Goal: Task Accomplishment & Management: Complete application form

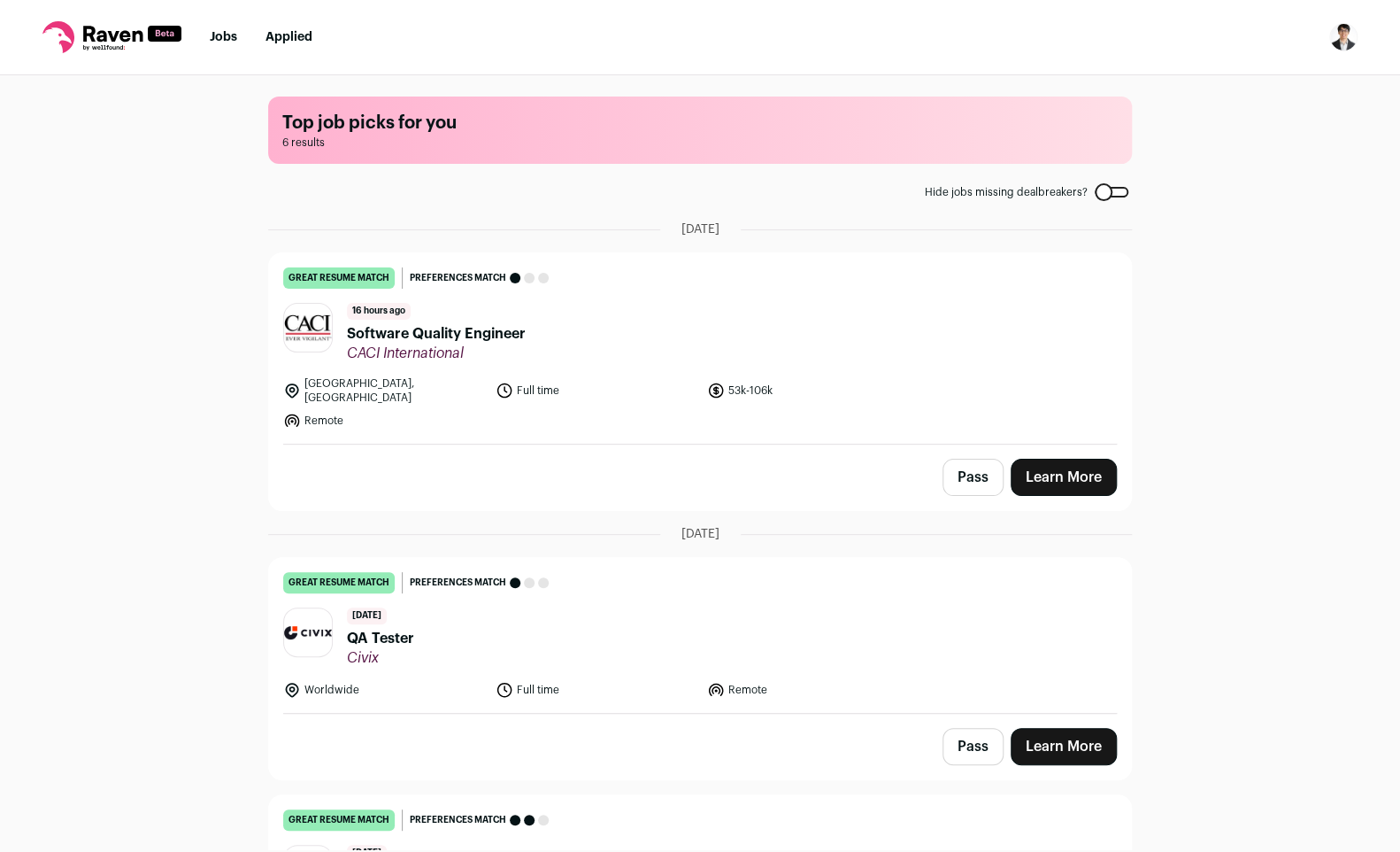
click at [973, 464] on button "Pass" at bounding box center [972, 477] width 61 height 37
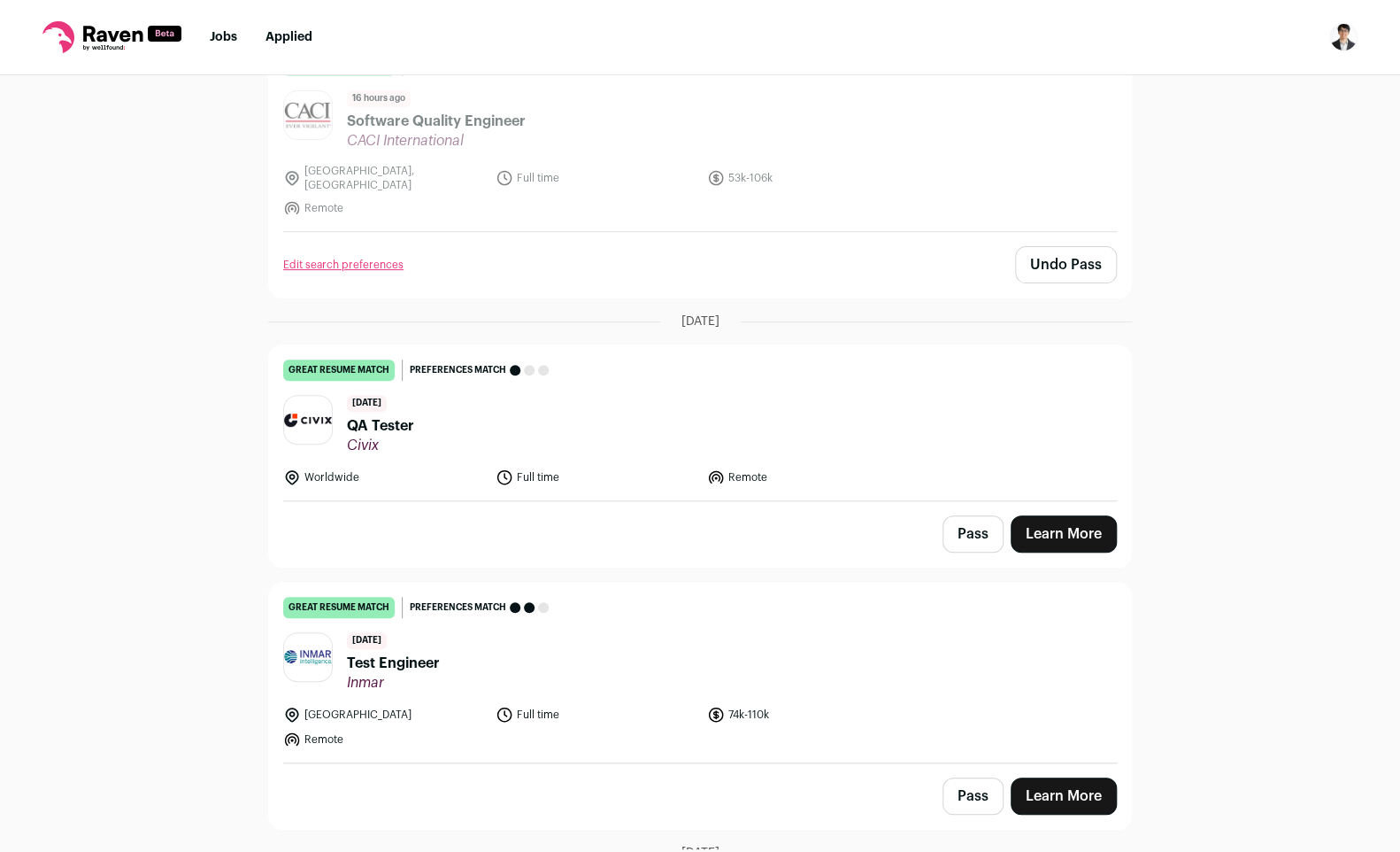
scroll to position [220, 0]
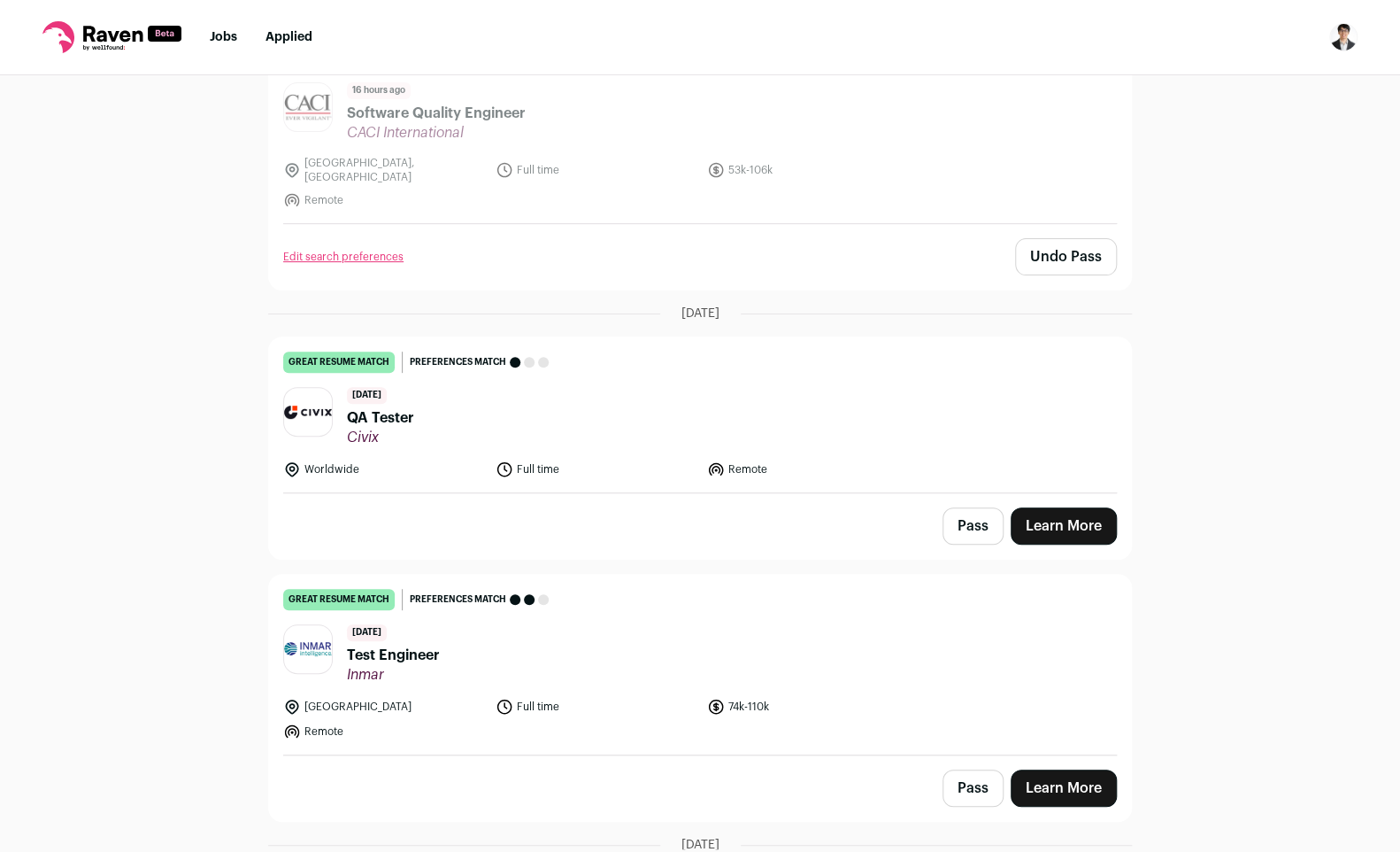
click at [1082, 523] on link "Learn More" at bounding box center [1064, 525] width 106 height 37
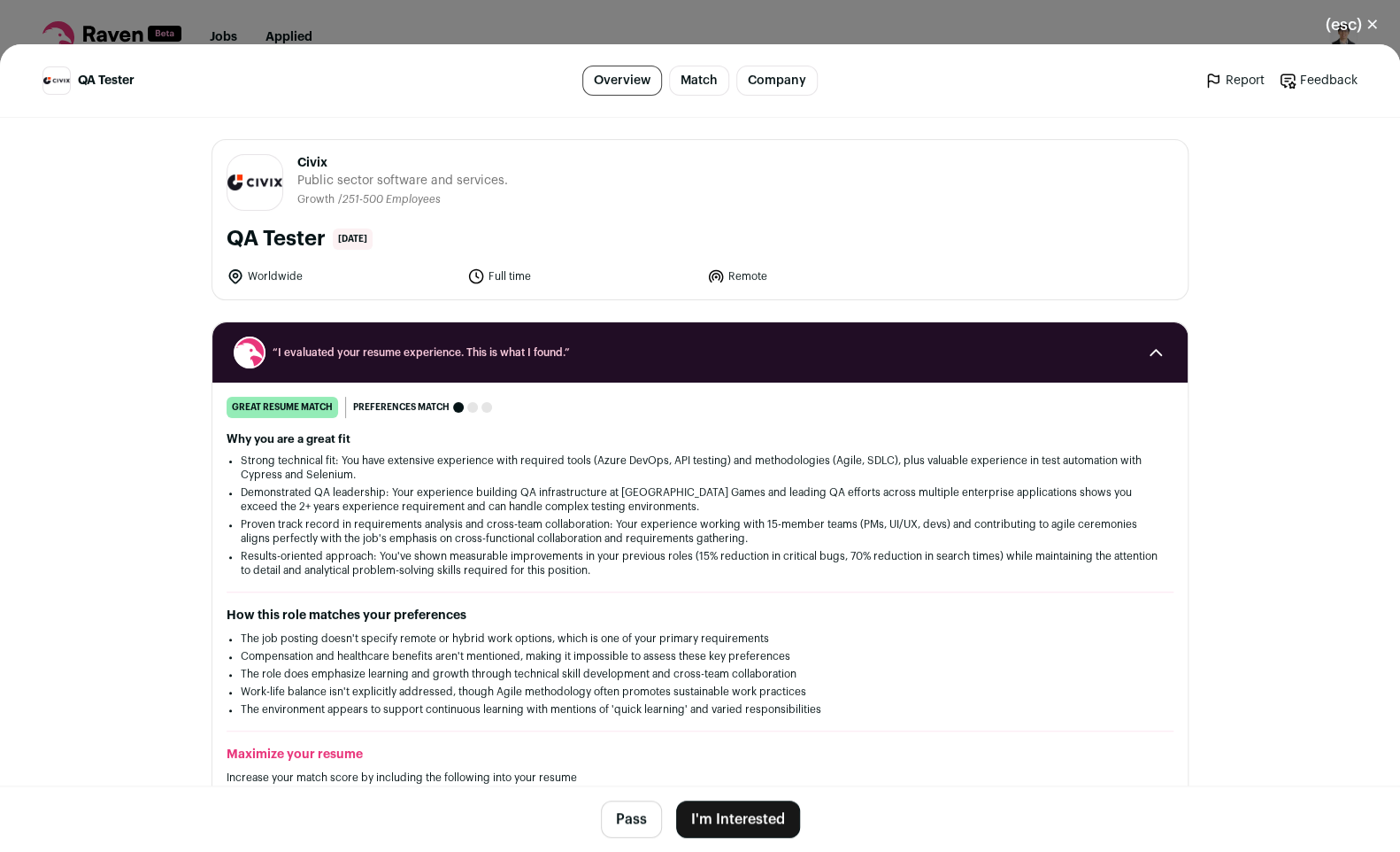
click at [758, 814] on button "I'm Interested" at bounding box center [738, 818] width 124 height 37
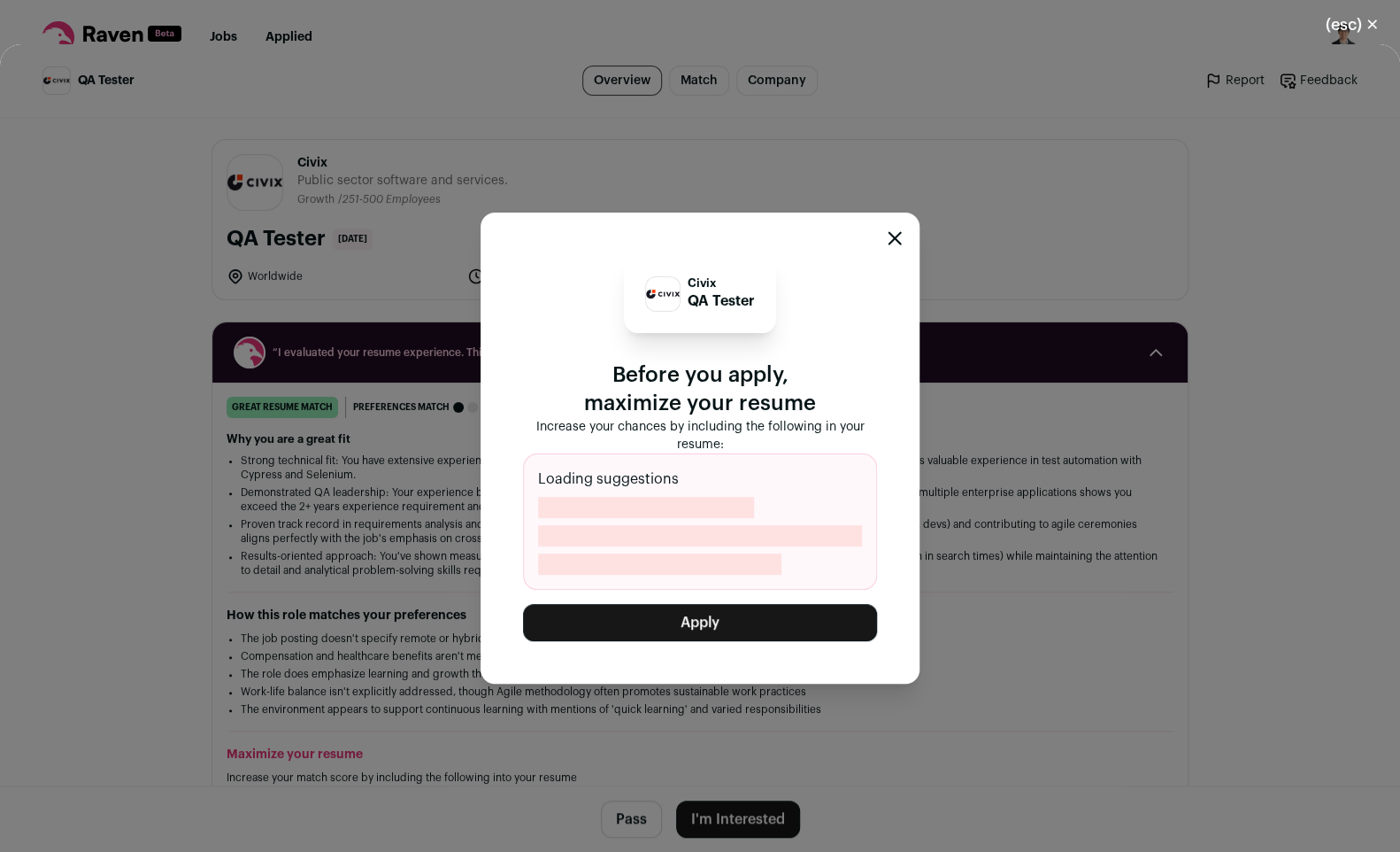
click at [670, 619] on button "Apply" at bounding box center [700, 622] width 354 height 37
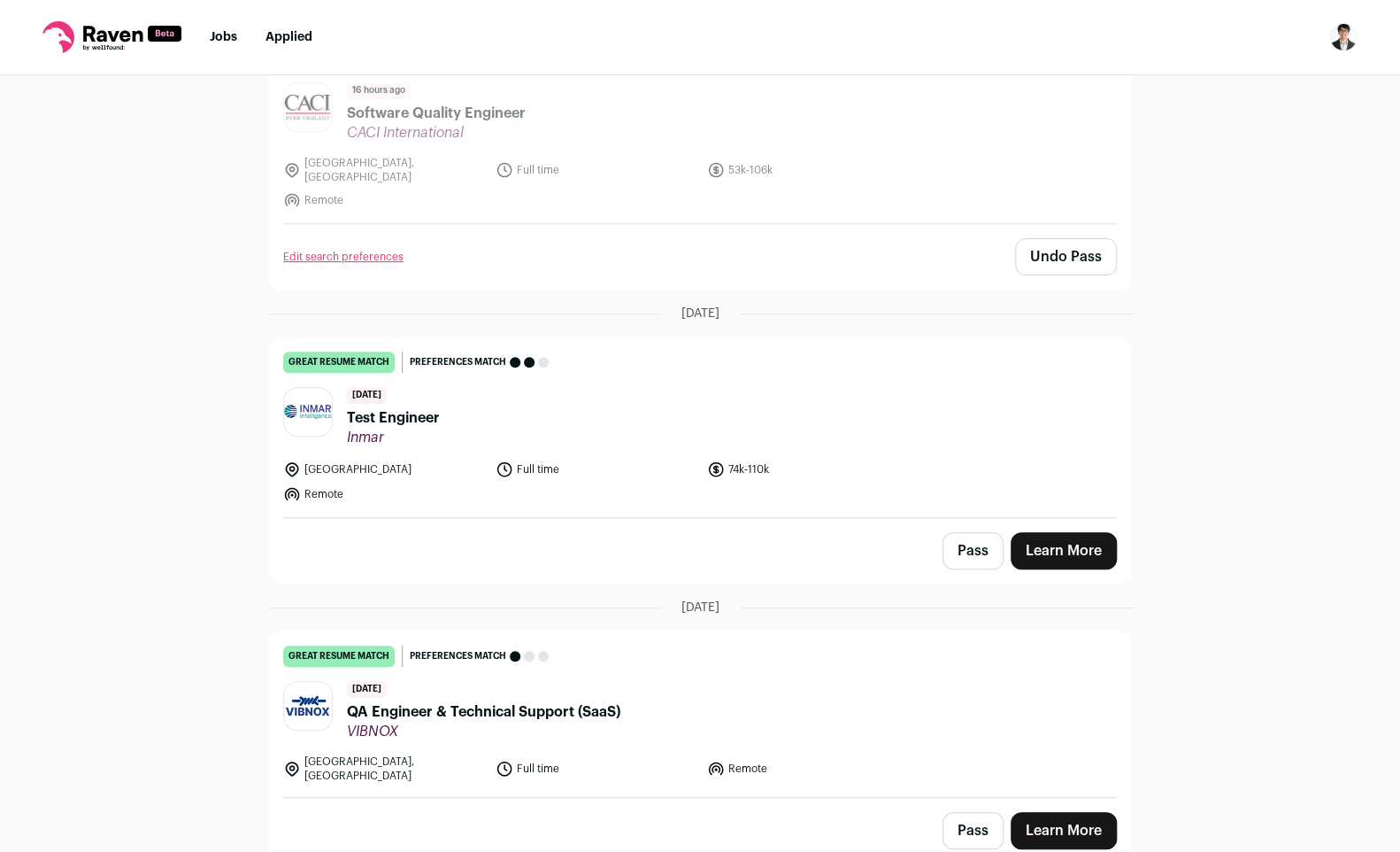
click at [1078, 547] on link "Learn More" at bounding box center [1064, 551] width 106 height 37
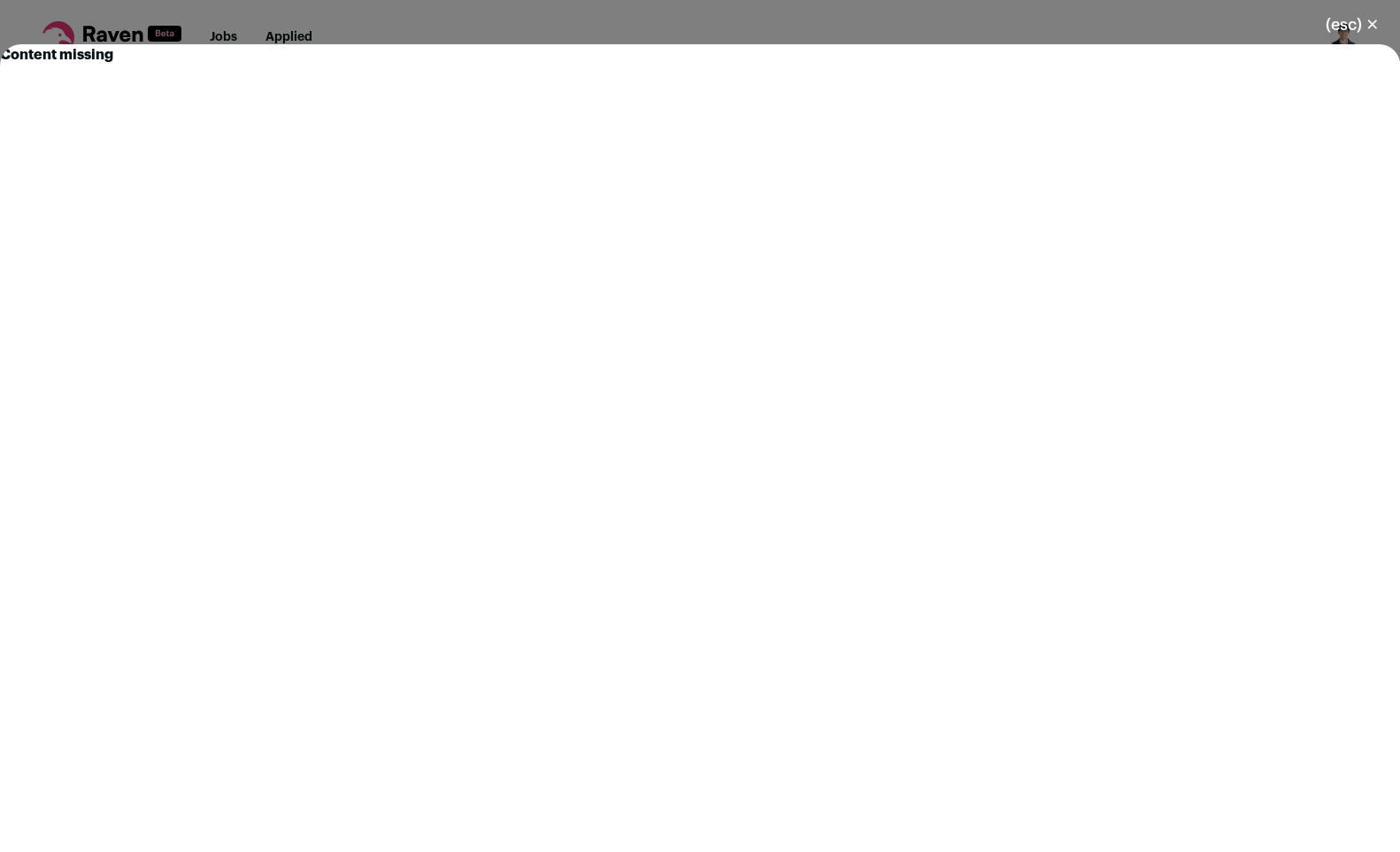
click at [1364, 24] on button "(esc) ✕" at bounding box center [1352, 24] width 96 height 39
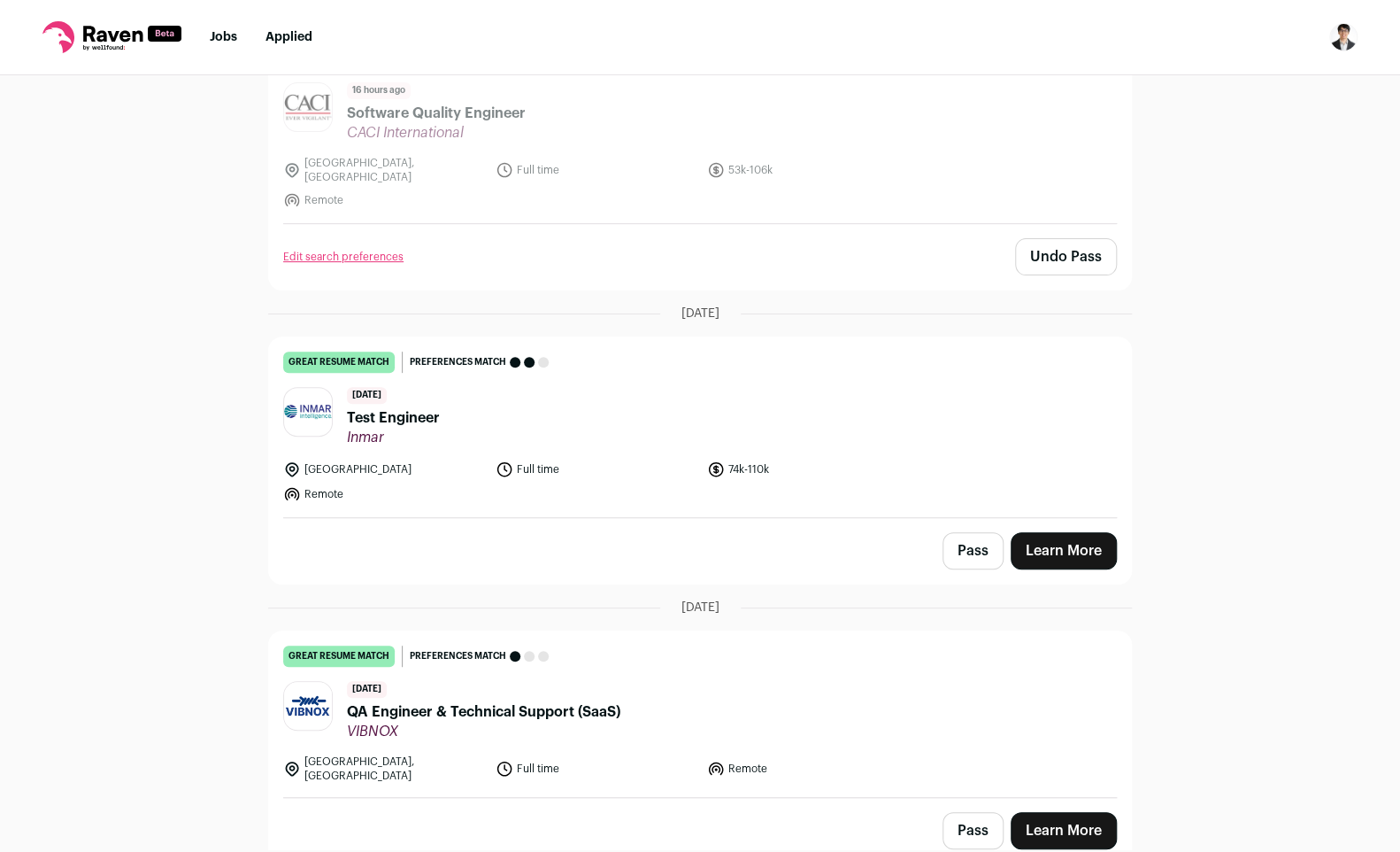
click at [1088, 549] on link "Learn More" at bounding box center [1064, 551] width 106 height 37
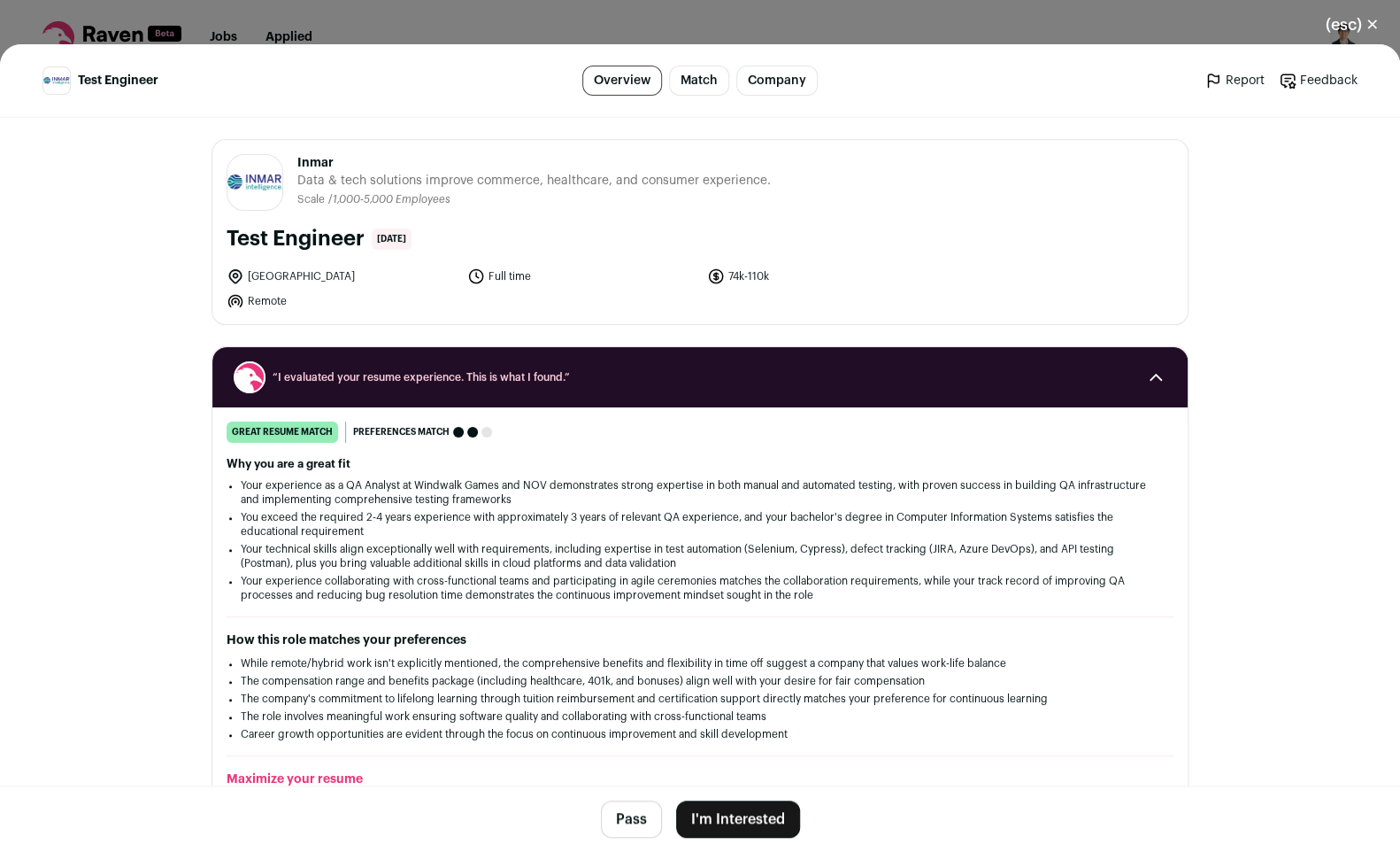
click at [745, 816] on button "I'm Interested" at bounding box center [738, 818] width 124 height 37
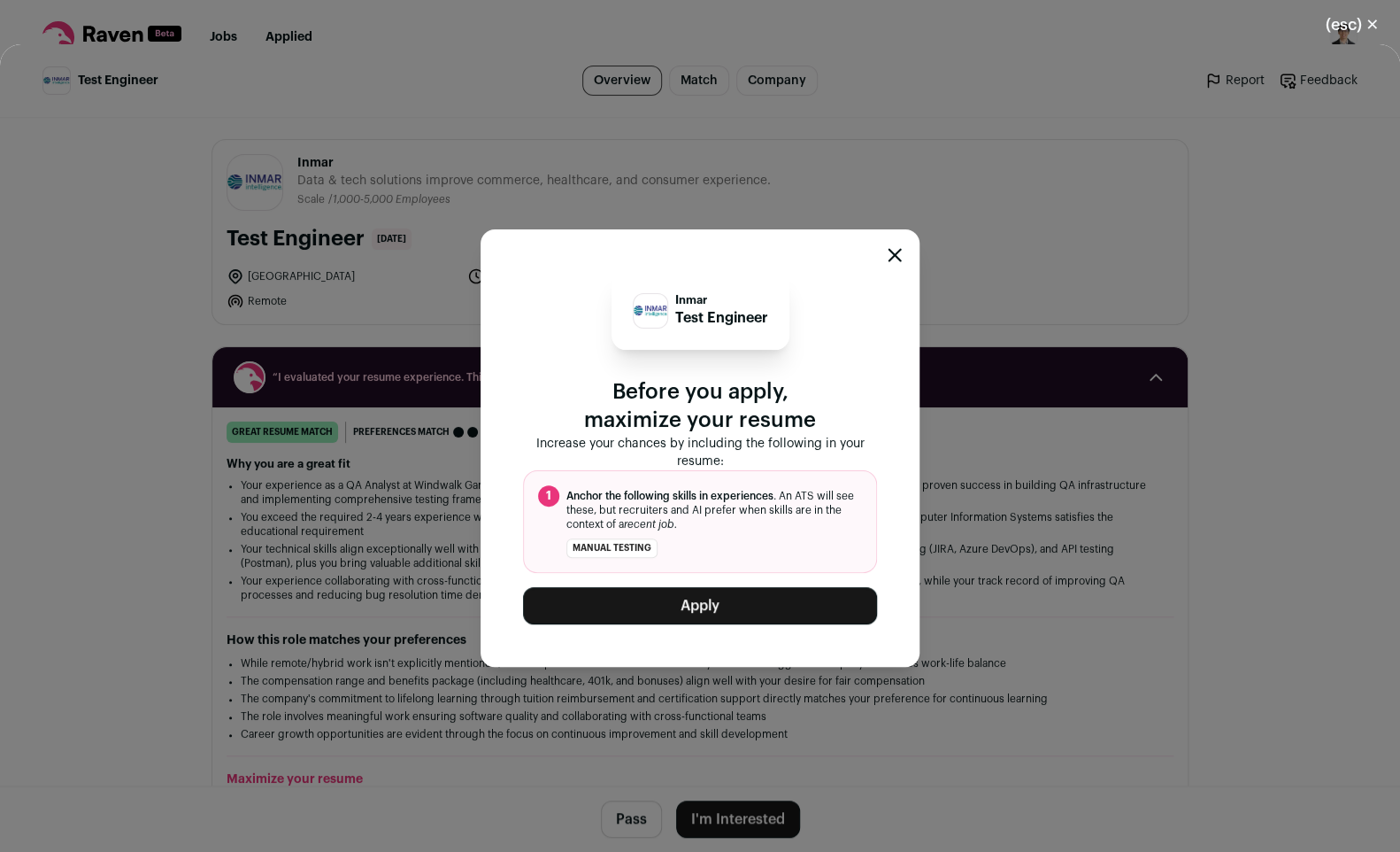
click at [739, 606] on button "Apply" at bounding box center [700, 606] width 354 height 37
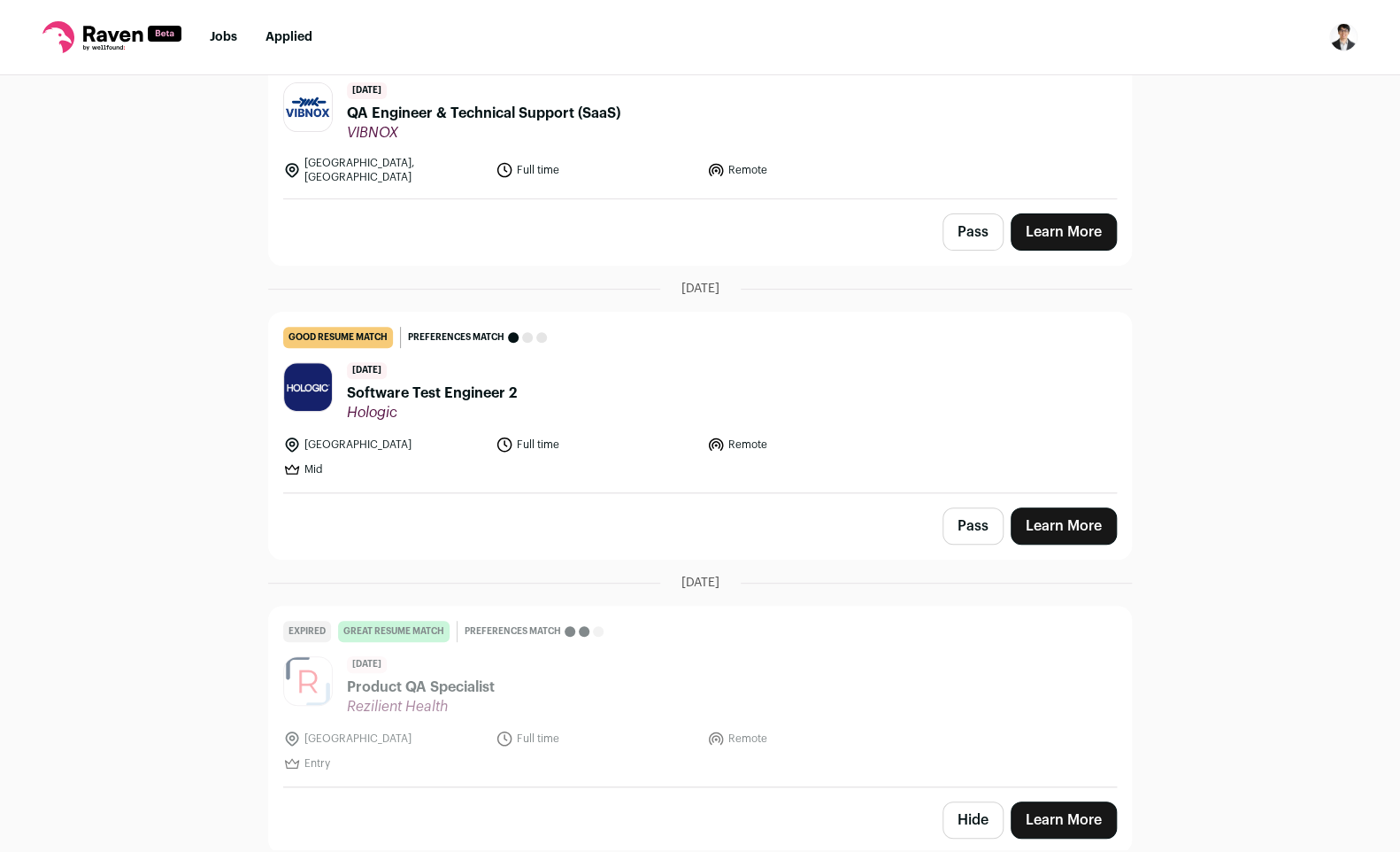
scroll to position [213, 0]
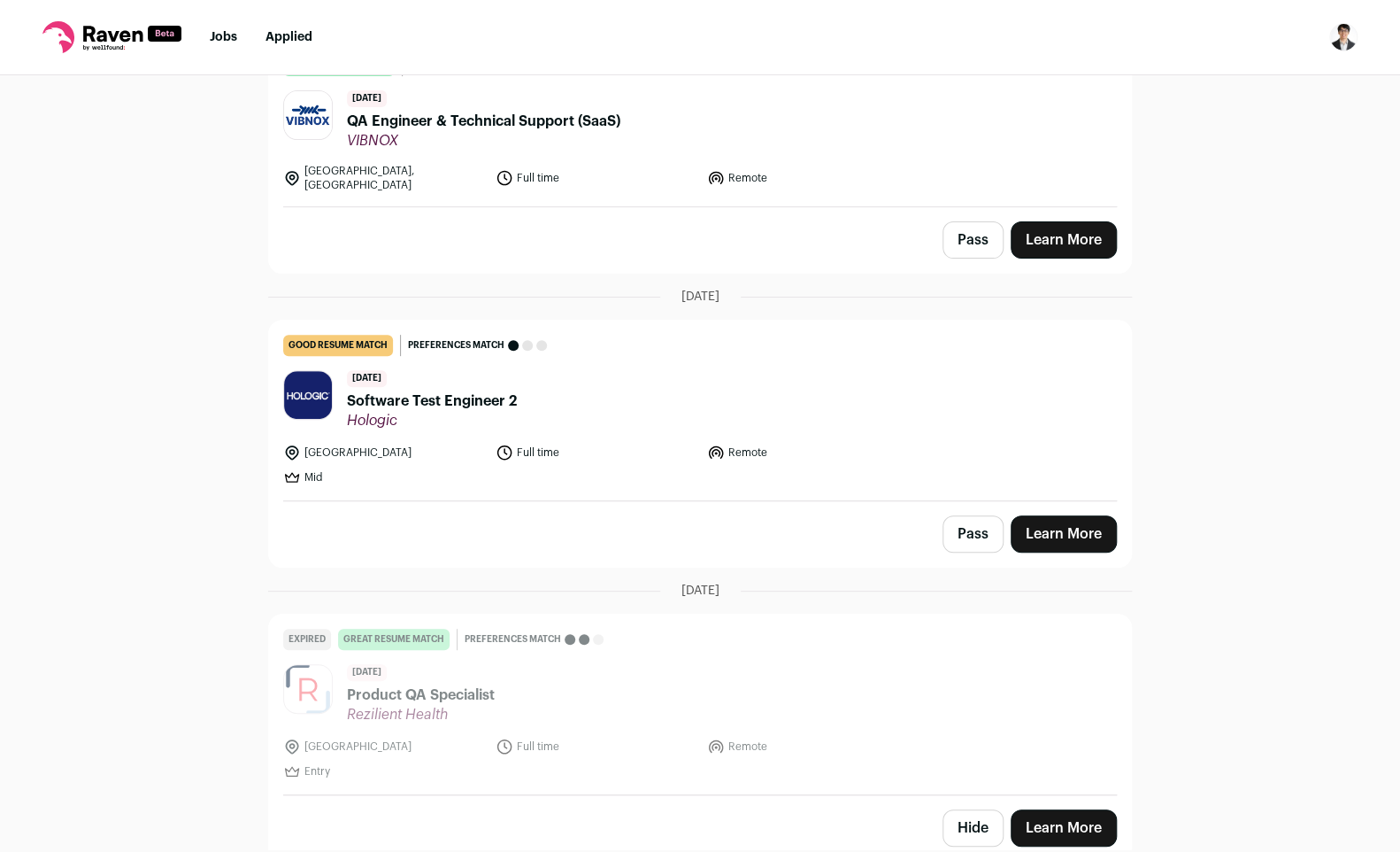
click at [1087, 519] on link "Learn More" at bounding box center [1064, 533] width 106 height 37
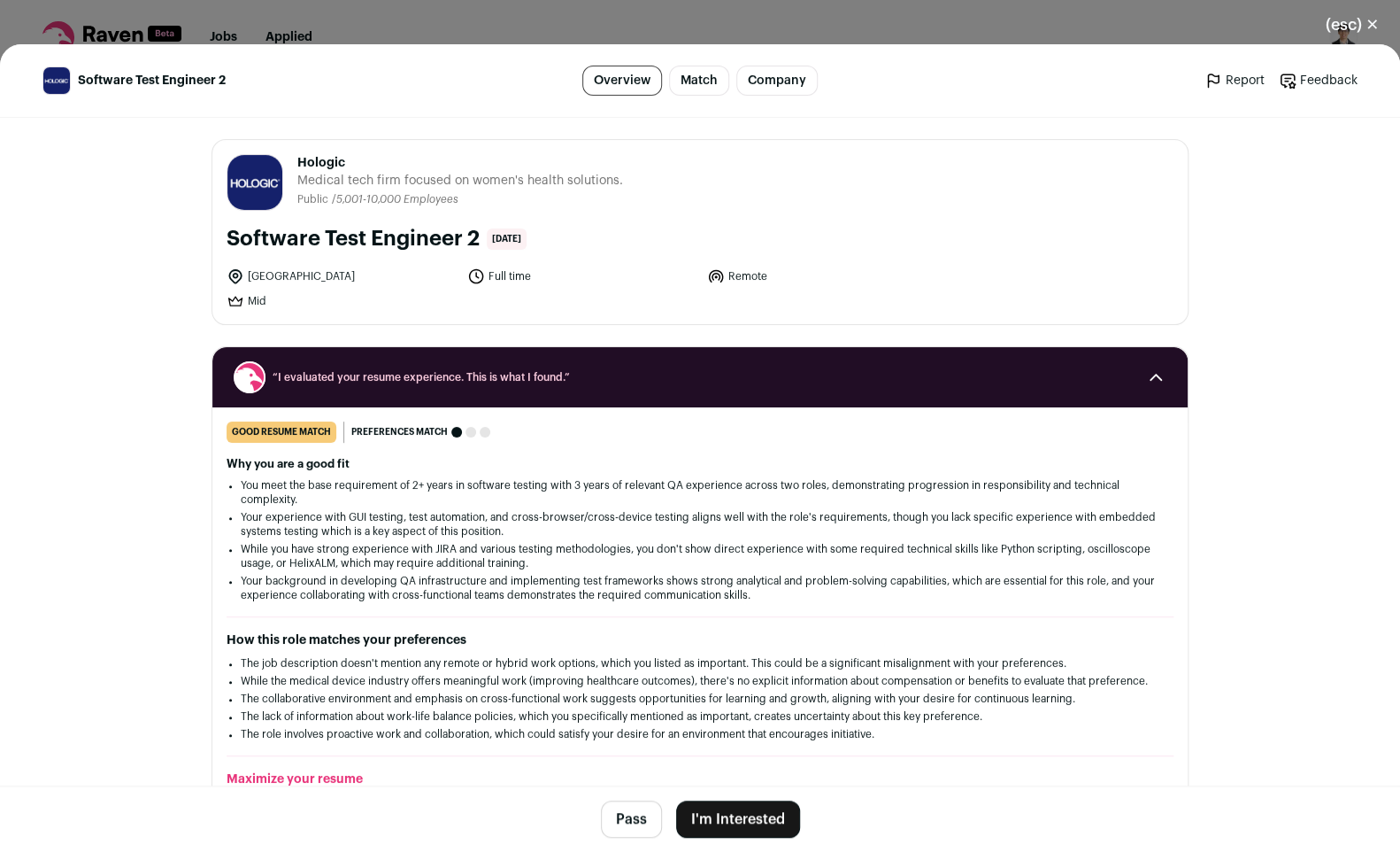
click at [742, 815] on button "I'm Interested" at bounding box center [738, 818] width 124 height 37
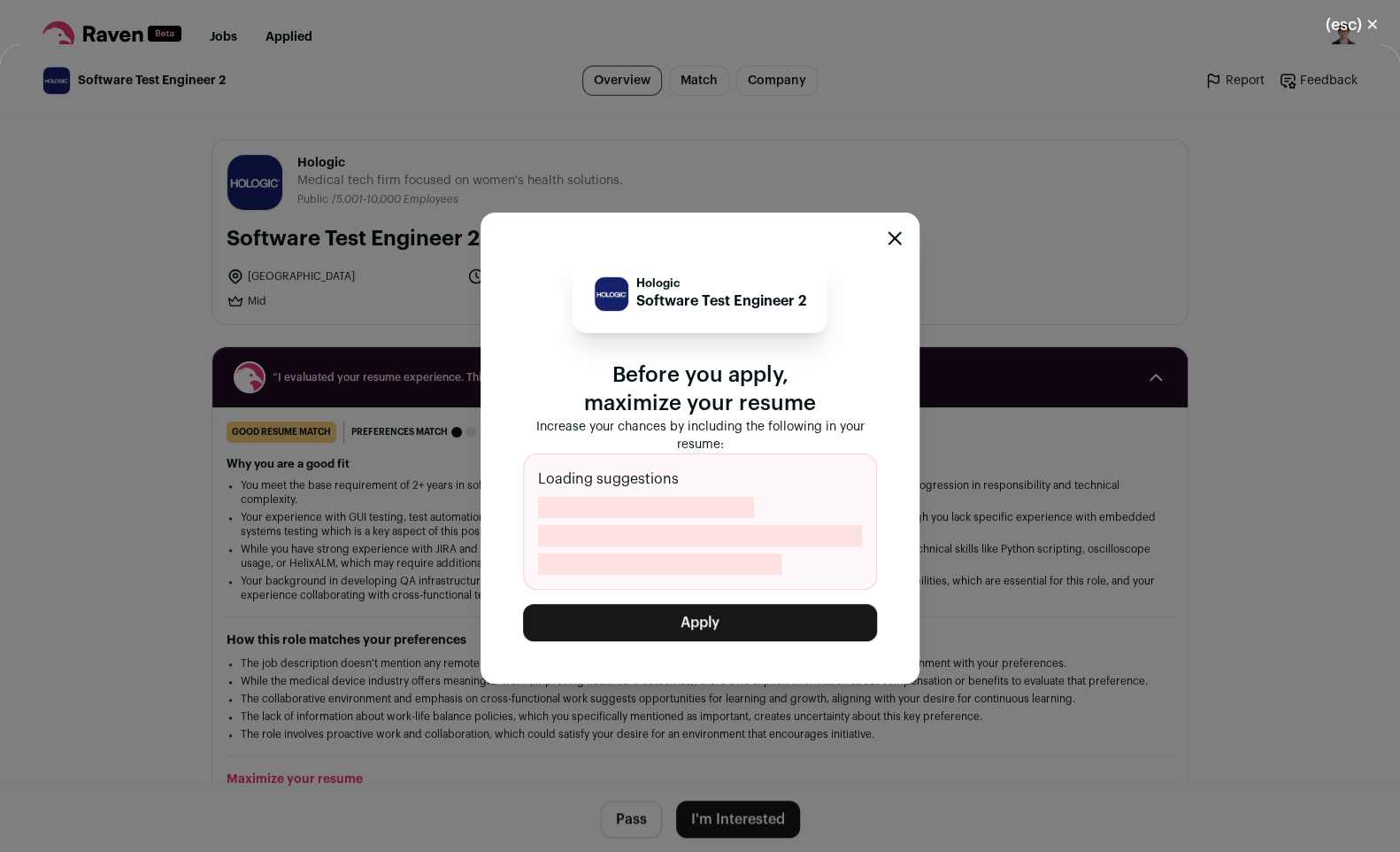
click at [738, 618] on button "Apply" at bounding box center [700, 622] width 354 height 37
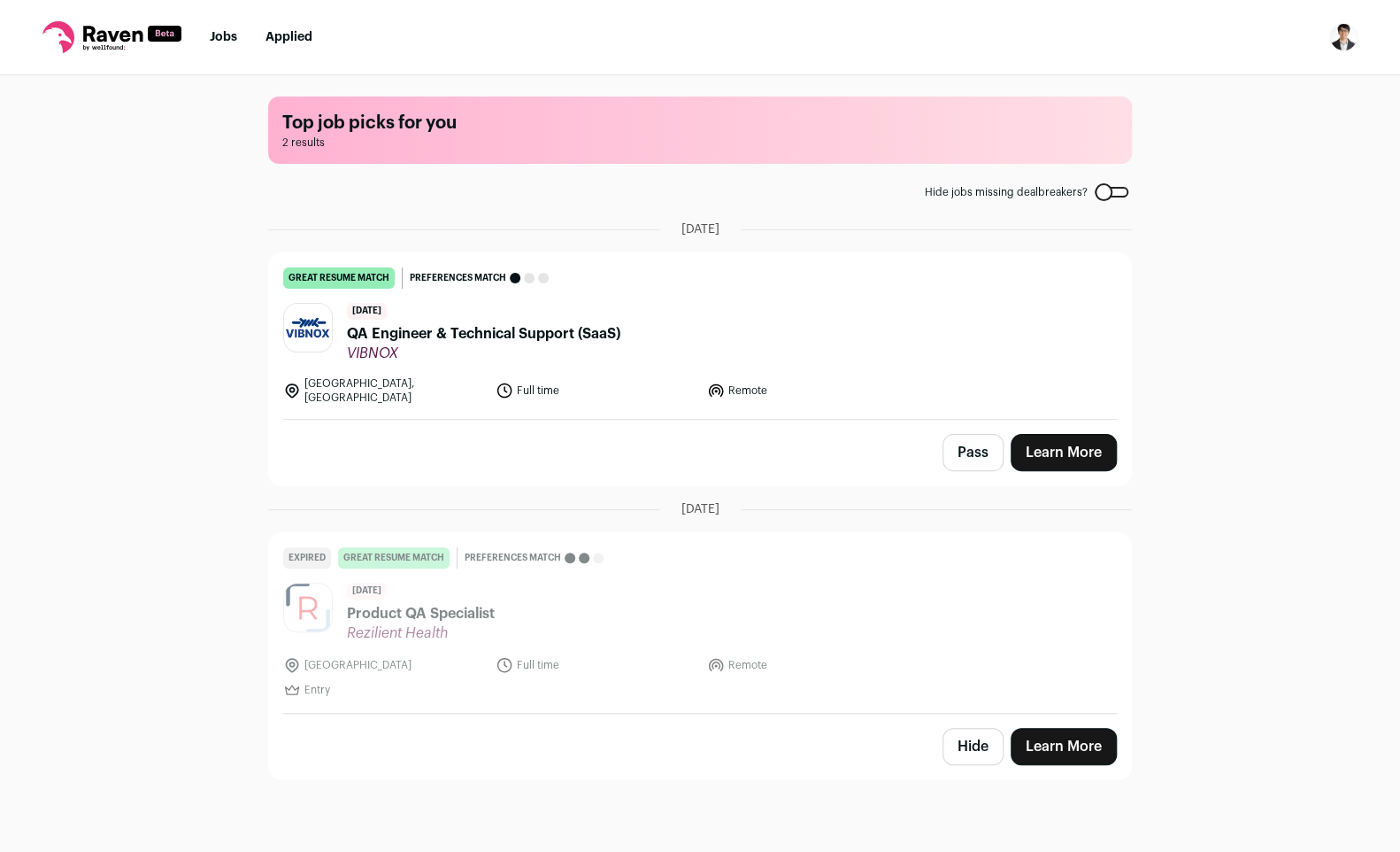
click at [1063, 440] on link "Learn More" at bounding box center [1064, 452] width 106 height 37
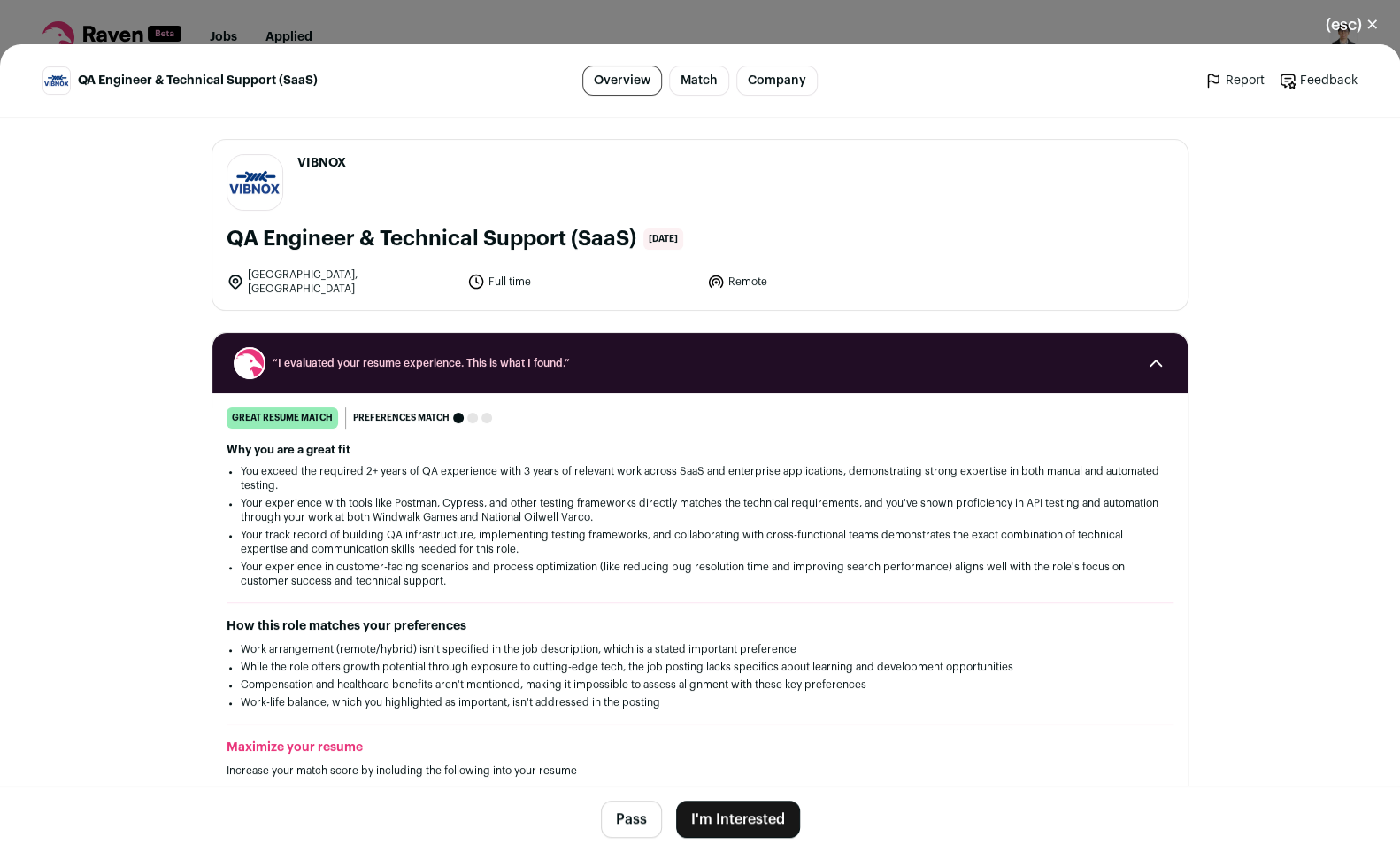
click at [777, 838] on footer "Pass I'm Interested" at bounding box center [700, 818] width 1400 height 67
click at [775, 827] on button "I'm Interested" at bounding box center [738, 818] width 124 height 37
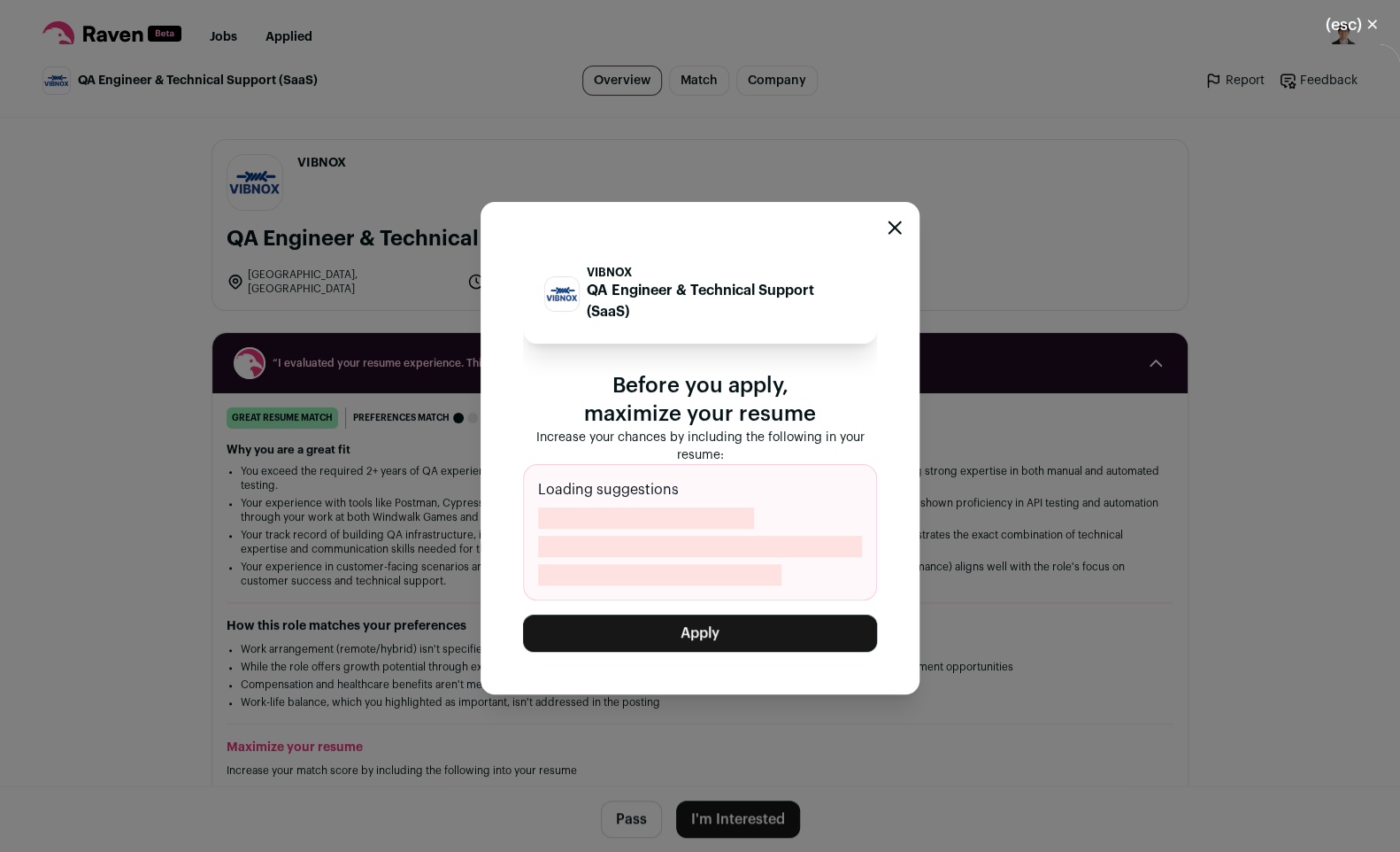
click at [761, 651] on div "VIBNOX QA Engineer & Technical Support (SaaS) Before you apply, maximize your r…" at bounding box center [700, 448] width 439 height 493
click at [784, 640] on button "Apply" at bounding box center [700, 633] width 354 height 37
